Goal: Task Accomplishment & Management: Use online tool/utility

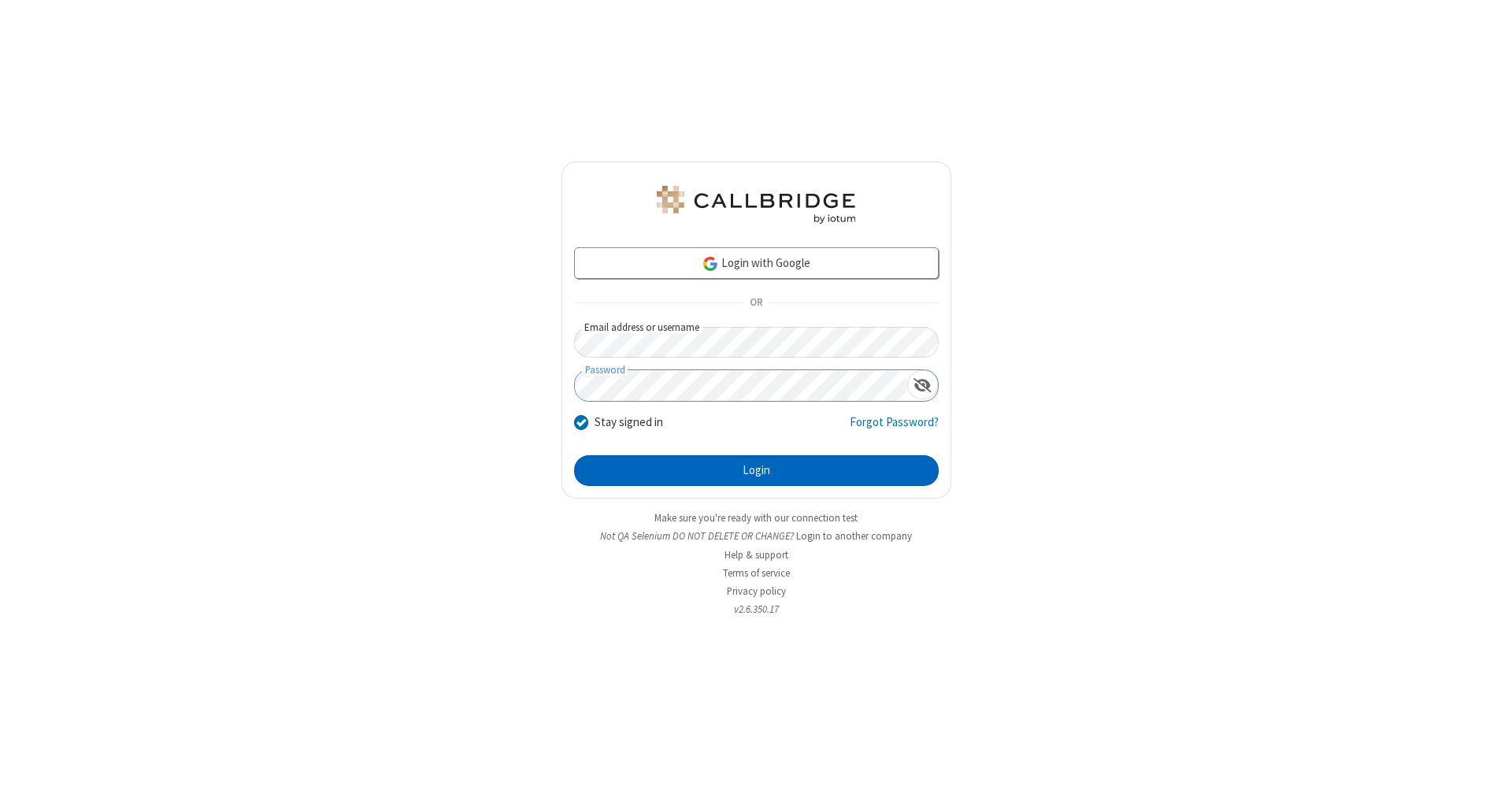
click at [756, 471] on button "Login" at bounding box center [756, 470] width 365 height 31
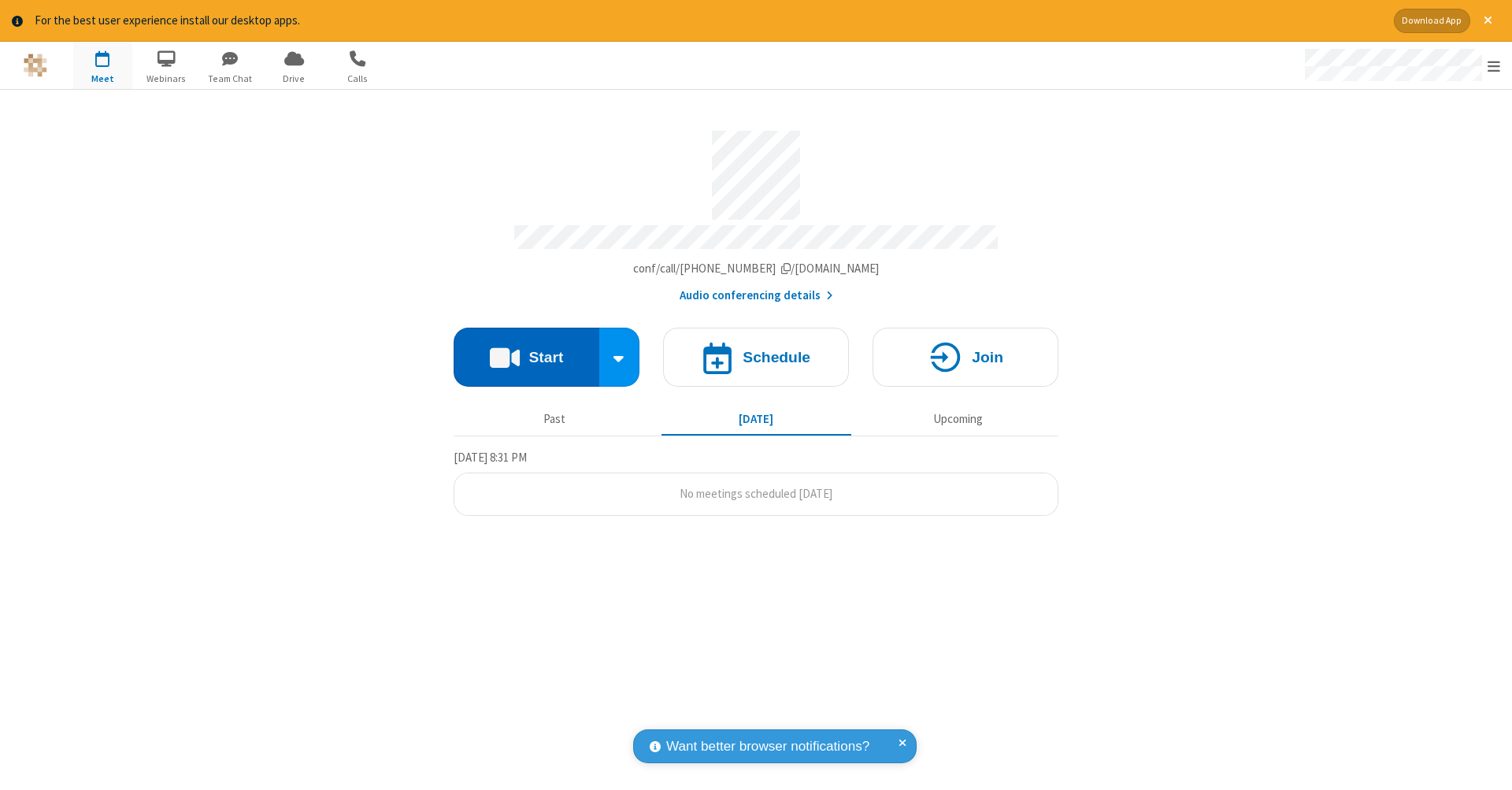
click at [526, 349] on button "Start" at bounding box center [526, 358] width 146 height 59
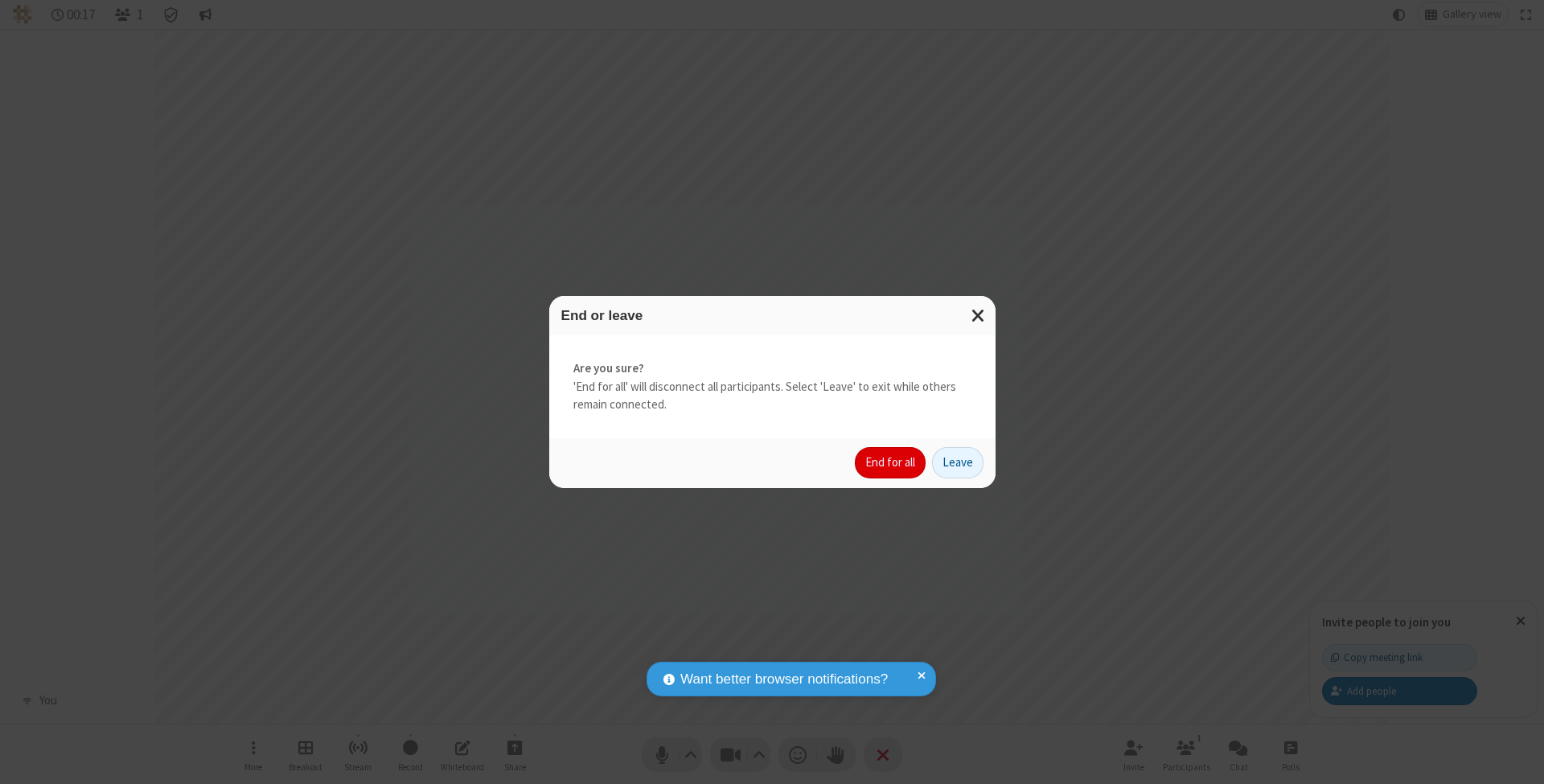
click at [891, 462] on button "End for all" at bounding box center [890, 463] width 71 height 32
